Goal: Use online tool/utility: Utilize a website feature to perform a specific function

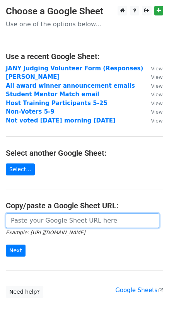
click at [25, 220] on input "url" at bounding box center [83, 220] width 154 height 15
paste input "https://docs.google.com/spreadsheets/d/12MYNTbgToKjVAvMgFpk5B4-ar55vfzKGH2lkTfO…"
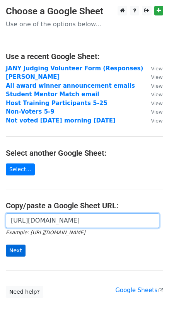
type input "https://docs.google.com/spreadsheets/d/12MYNTbgToKjVAvMgFpk5B4-ar55vfzKGH2lkTfO…"
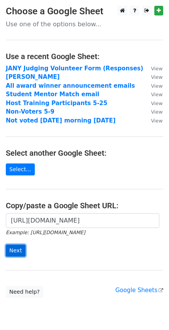
click at [16, 253] on input "Next" at bounding box center [16, 251] width 20 height 12
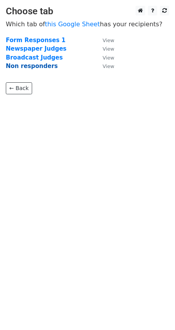
click at [29, 65] on strong "Non responders" at bounding box center [32, 66] width 52 height 7
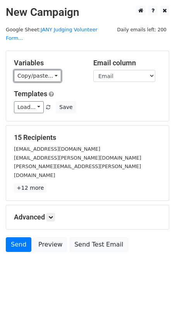
drag, startPoint x: 51, startPoint y: 69, endPoint x: 52, endPoint y: 76, distance: 7.0
click at [51, 70] on link "Copy/paste..." at bounding box center [37, 76] width 47 height 12
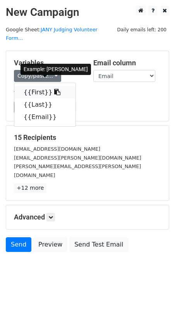
click at [35, 86] on link "{{First}}" at bounding box center [44, 92] width 61 height 12
